Goal: Use online tool/utility: Utilize a website feature to perform a specific function

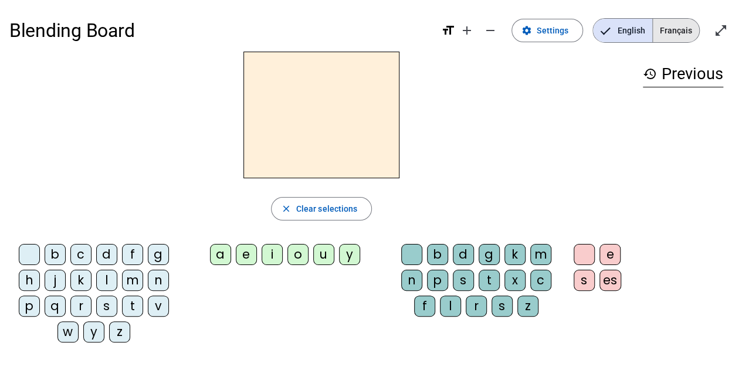
click at [689, 27] on span "Français" at bounding box center [676, 30] width 46 height 23
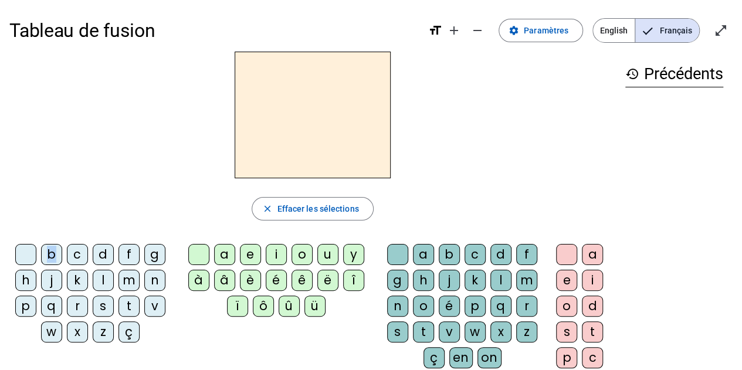
drag, startPoint x: 57, startPoint y: 259, endPoint x: 142, endPoint y: 167, distance: 124.5
click at [260, 61] on div "close [PERSON_NAME] les sélections b c d f g h j k l m n p q r s t v w x z ç a …" at bounding box center [312, 241] width 606 height 378
click at [231, 253] on div "a" at bounding box center [224, 254] width 21 height 21
click at [52, 256] on div "b" at bounding box center [51, 254] width 21 height 21
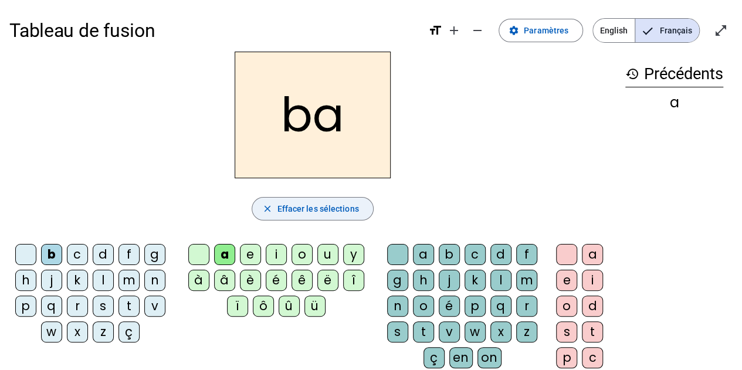
click at [318, 206] on span "Effacer les sélections" at bounding box center [318, 209] width 82 height 14
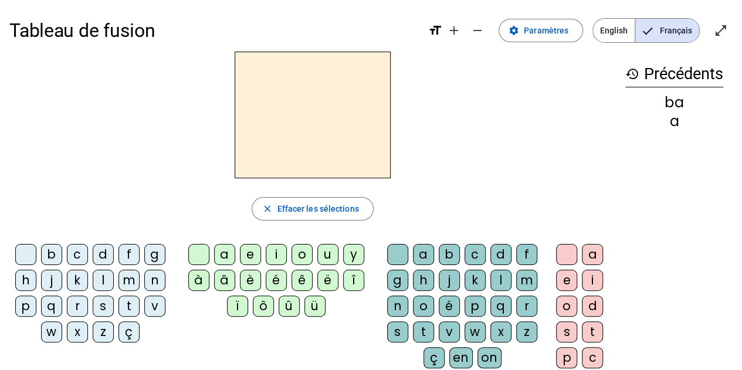
click at [79, 256] on div "c" at bounding box center [77, 254] width 21 height 21
click at [247, 257] on div "e" at bounding box center [250, 254] width 21 height 21
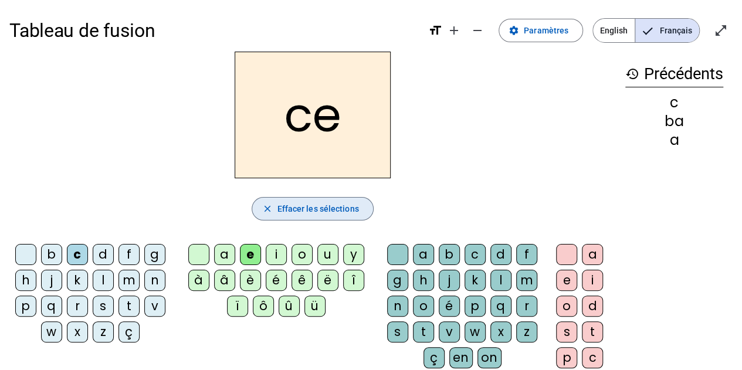
drag, startPoint x: 317, startPoint y: 214, endPoint x: 314, endPoint y: 230, distance: 16.6
click at [317, 215] on span "Effacer les sélections" at bounding box center [318, 209] width 82 height 14
